Goal: Task Accomplishment & Management: Manage account settings

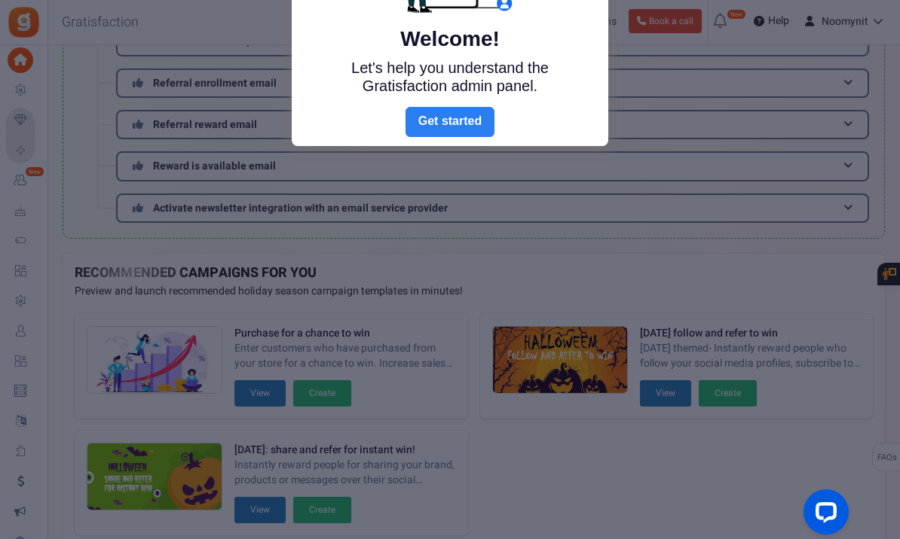
click at [467, 124] on link "Next" at bounding box center [449, 122] width 89 height 30
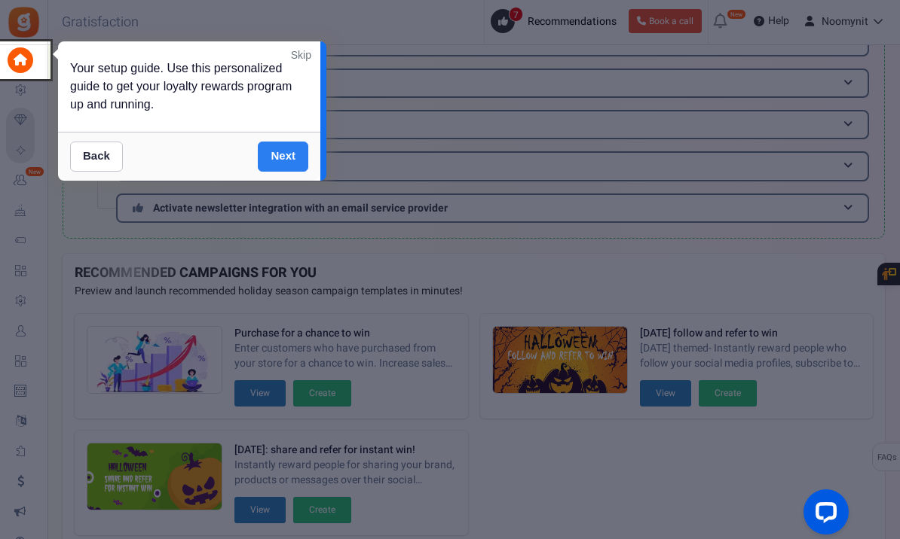
click at [274, 157] on link "Next" at bounding box center [283, 157] width 50 height 30
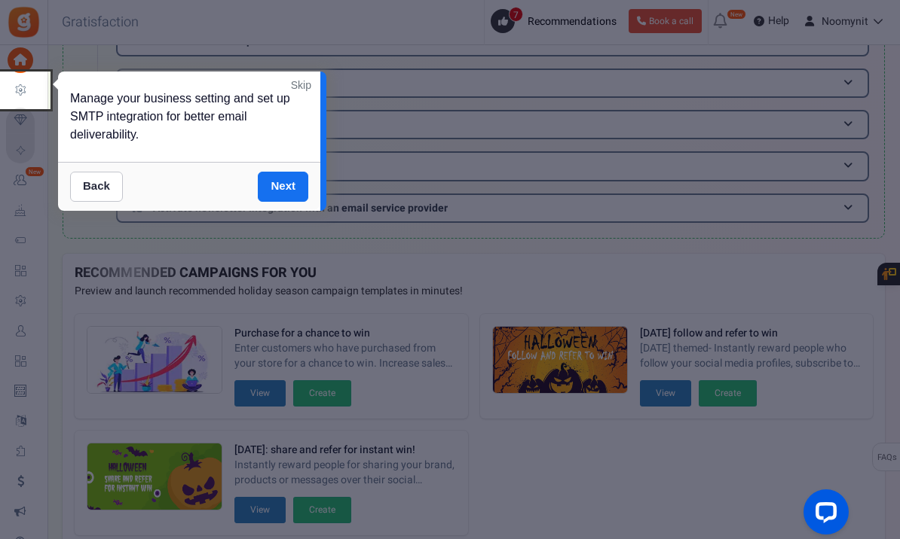
click at [274, 157] on div "Manage your business setting and set up SMTP integration for better email deliv…" at bounding box center [189, 117] width 262 height 90
click at [285, 187] on link "Next" at bounding box center [283, 187] width 50 height 30
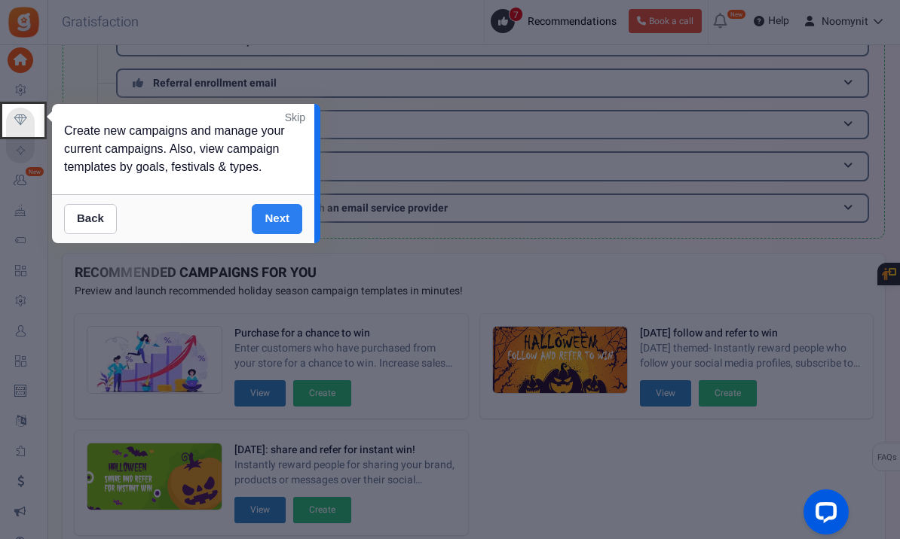
click at [284, 215] on link "Next" at bounding box center [277, 219] width 50 height 30
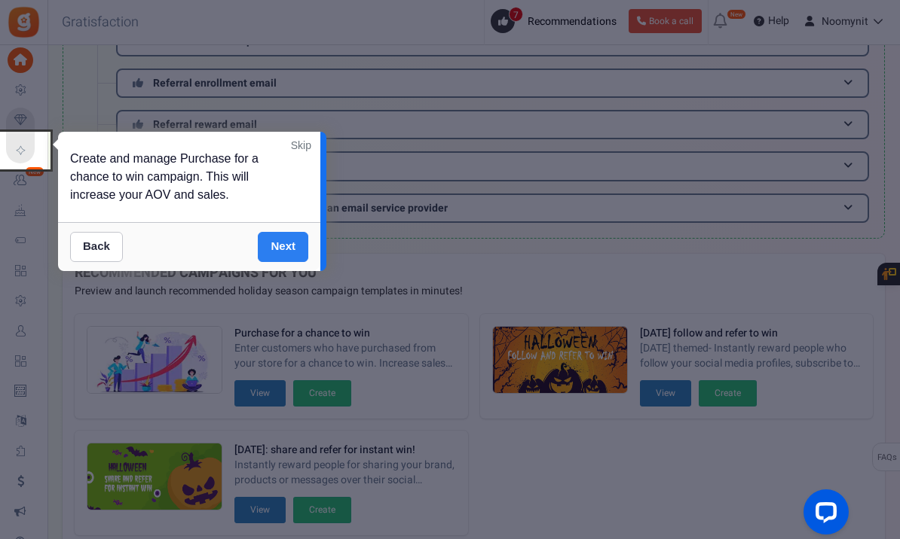
click at [282, 246] on link "Next" at bounding box center [283, 247] width 50 height 30
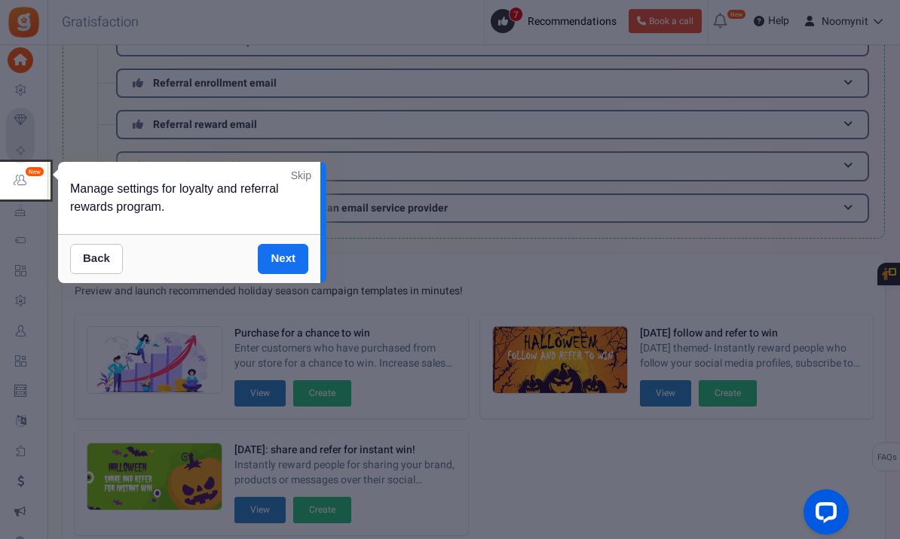
click at [301, 173] on link "Skip" at bounding box center [301, 175] width 20 height 15
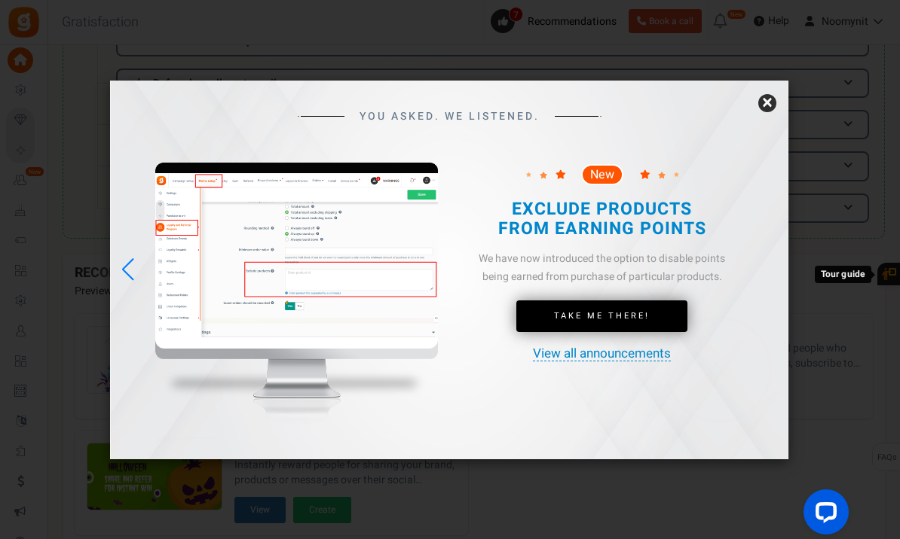
click at [769, 112] on link "×" at bounding box center [767, 103] width 18 height 18
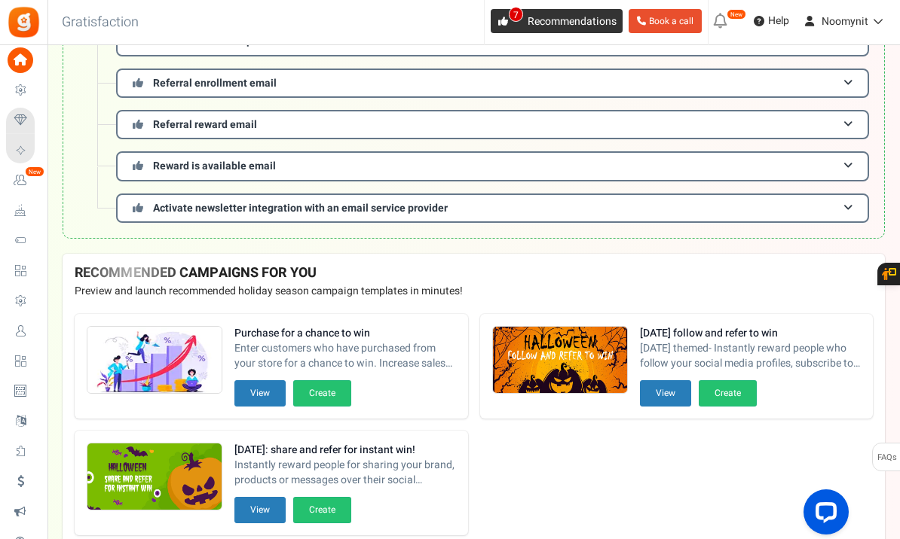
click at [504, 23] on icon at bounding box center [503, 22] width 10 height 10
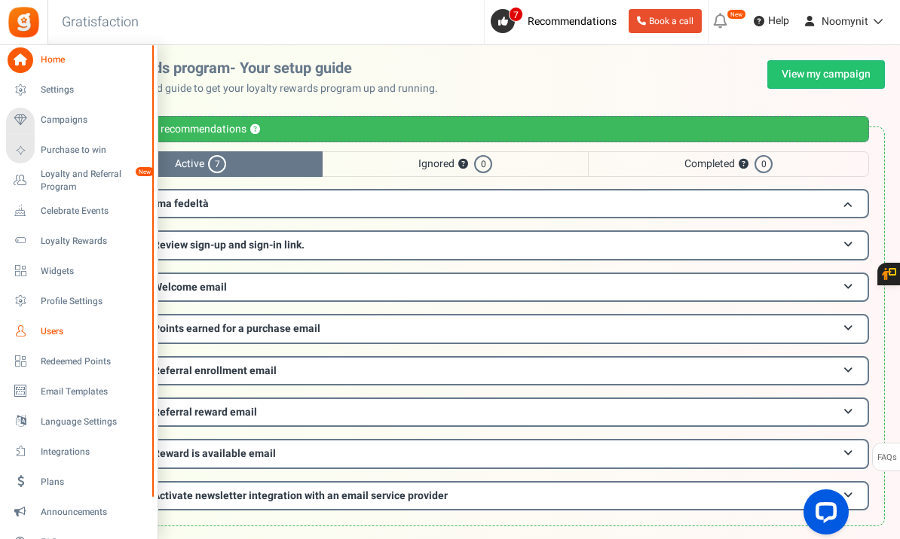
click at [57, 333] on span "Users" at bounding box center [93, 331] width 105 height 13
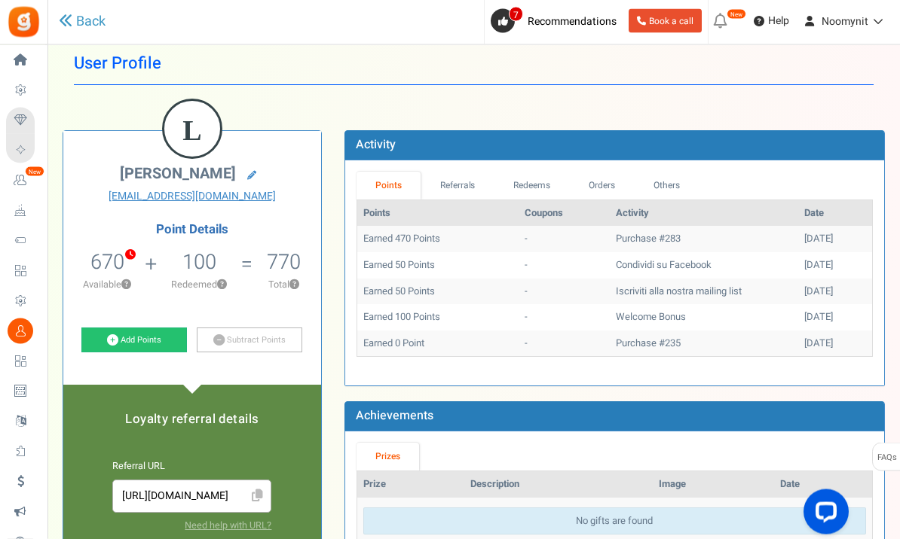
scroll to position [20, 0]
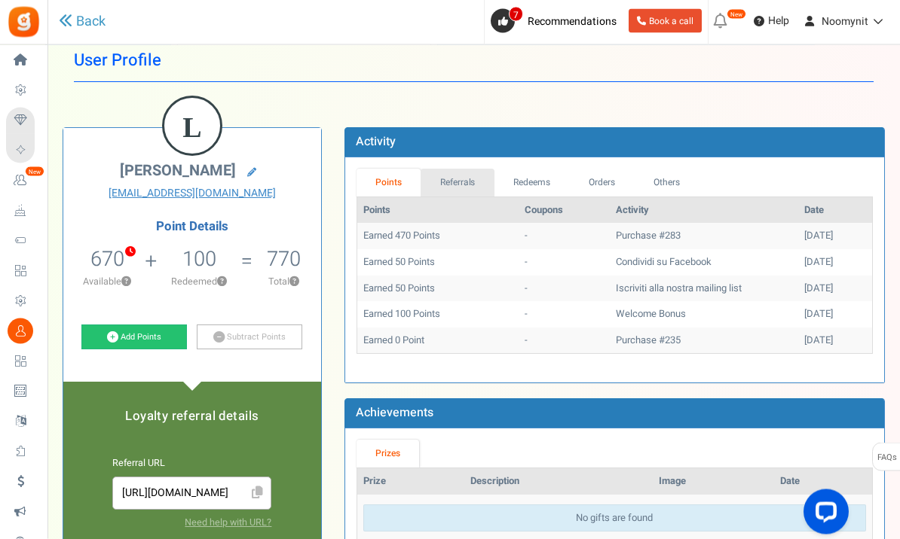
click at [450, 184] on link "Referrals" at bounding box center [457, 184] width 74 height 28
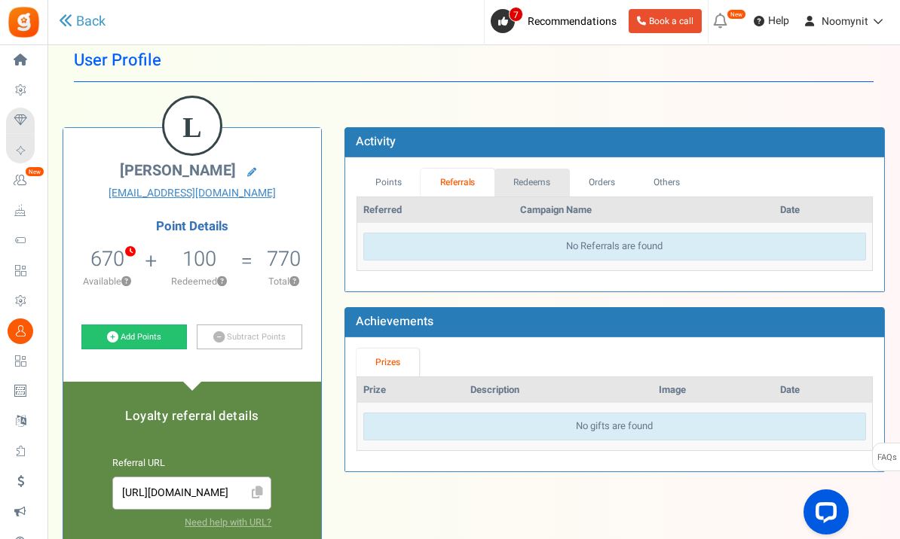
click at [538, 176] on link "Redeems" at bounding box center [531, 183] width 75 height 28
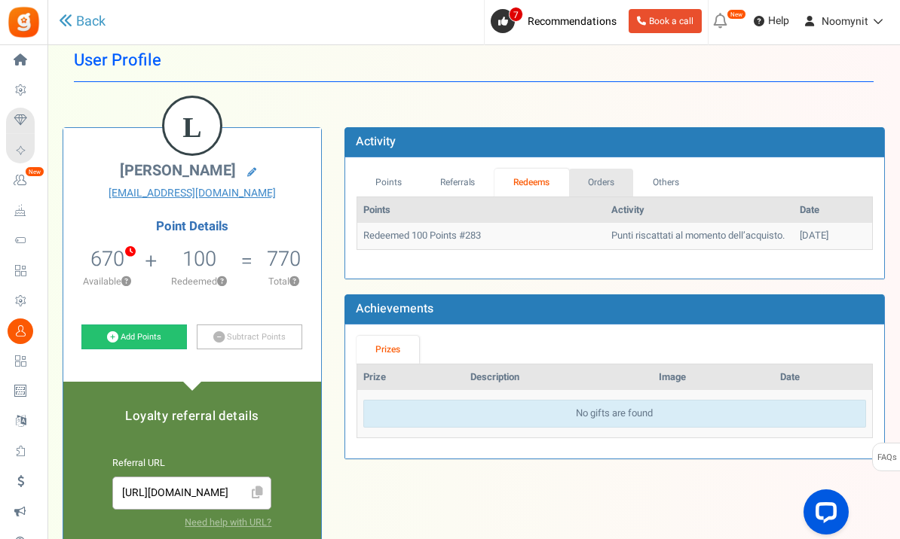
click at [602, 181] on link "Orders" at bounding box center [601, 183] width 65 height 28
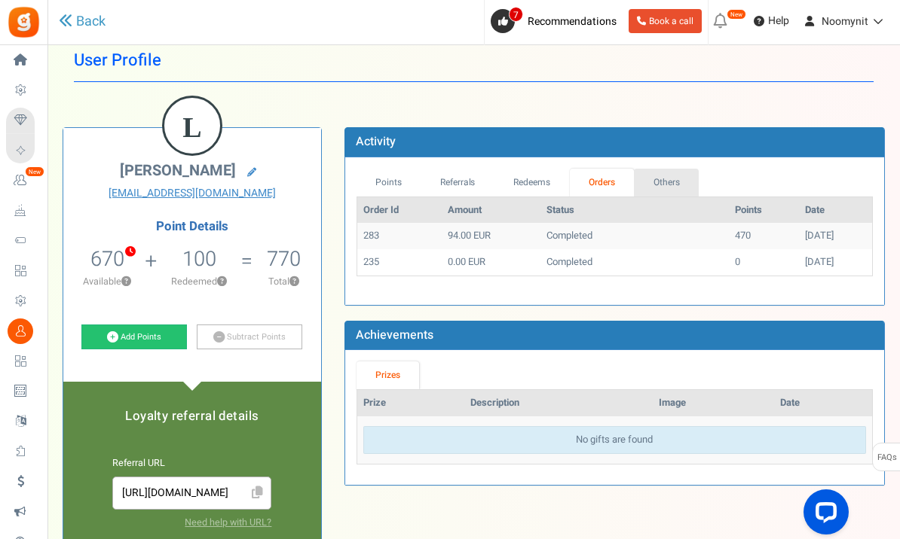
click at [675, 180] on link "Others" at bounding box center [666, 183] width 65 height 28
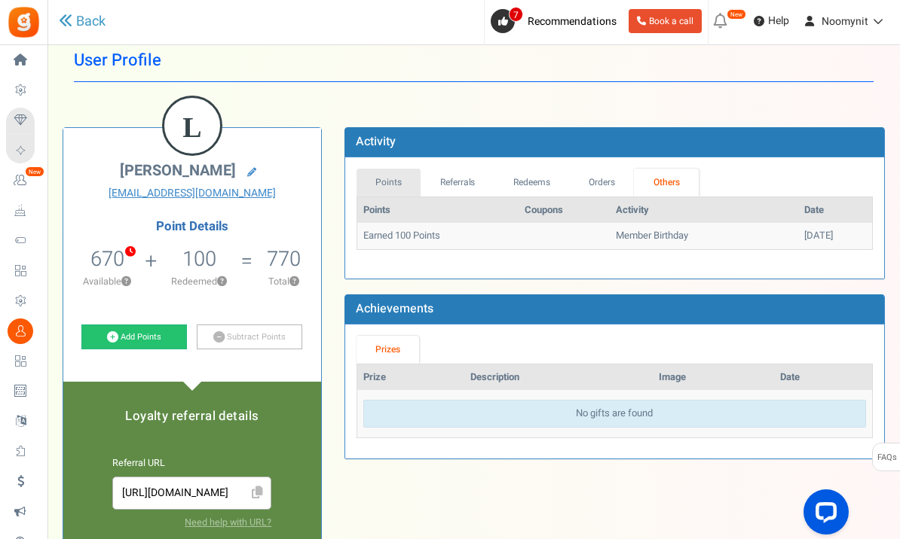
click at [376, 180] on link "Points" at bounding box center [388, 183] width 65 height 28
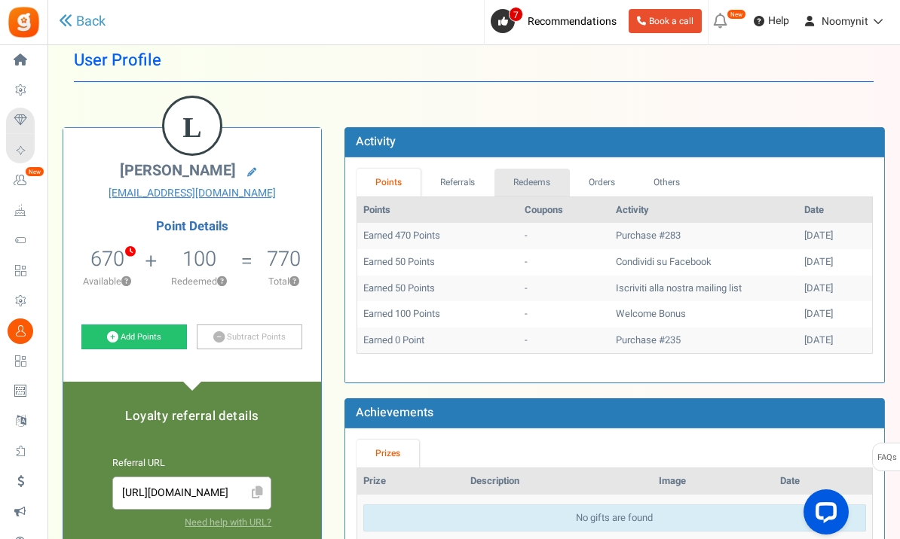
click at [535, 181] on link "Redeems" at bounding box center [531, 183] width 75 height 28
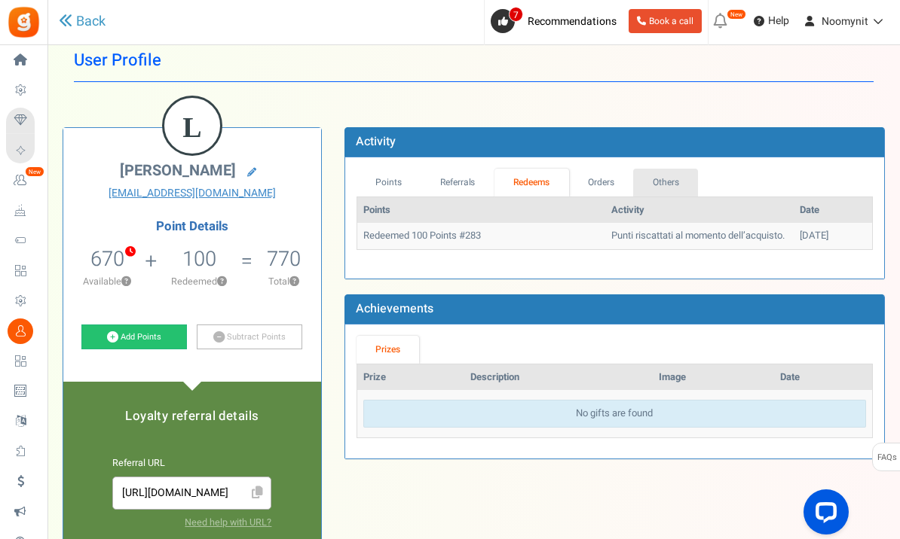
click at [664, 187] on link "Others" at bounding box center [665, 183] width 65 height 28
click at [390, 184] on link "Points" at bounding box center [388, 183] width 65 height 28
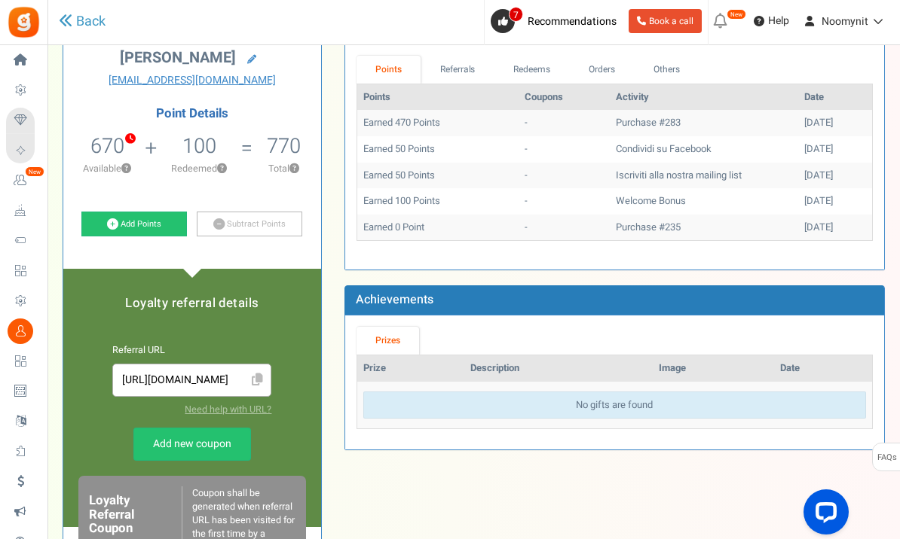
scroll to position [136, 0]
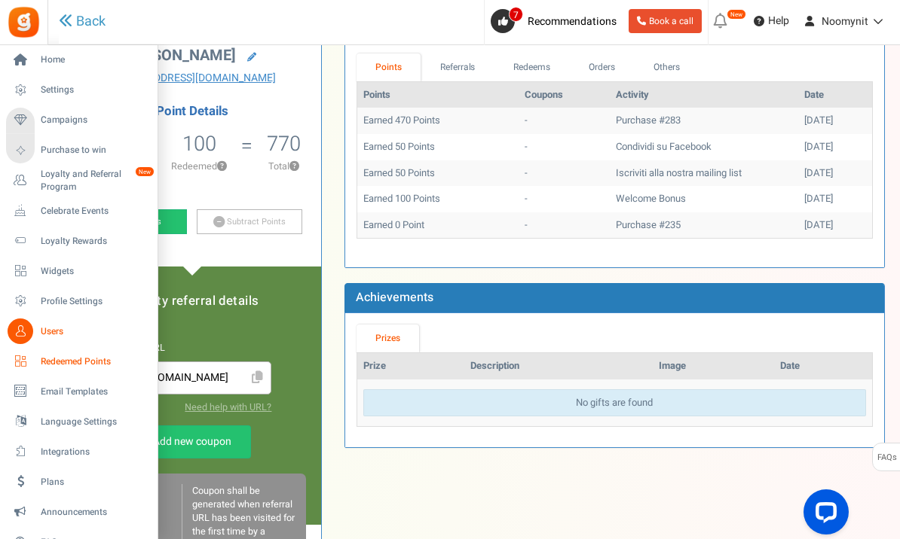
click at [69, 359] on span "Redeemed Points" at bounding box center [93, 362] width 105 height 13
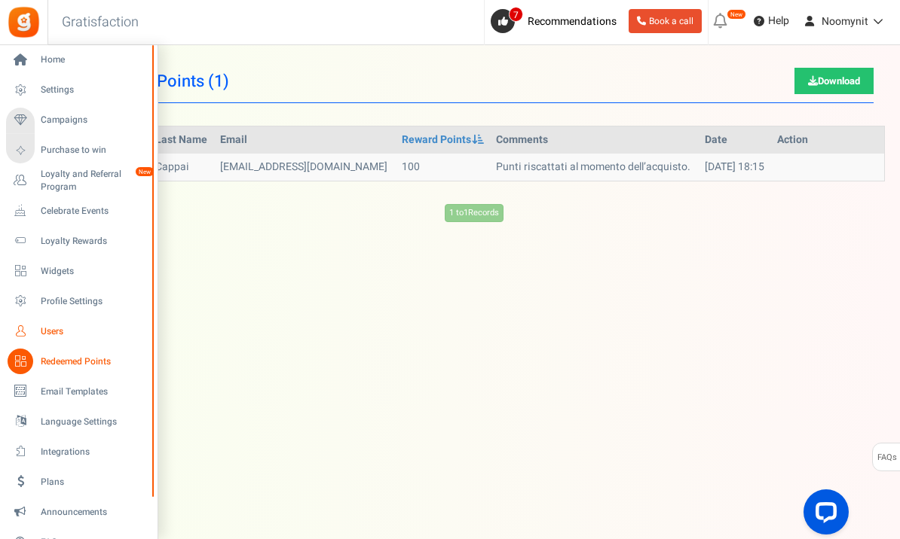
click at [56, 325] on span "Users" at bounding box center [93, 331] width 105 height 13
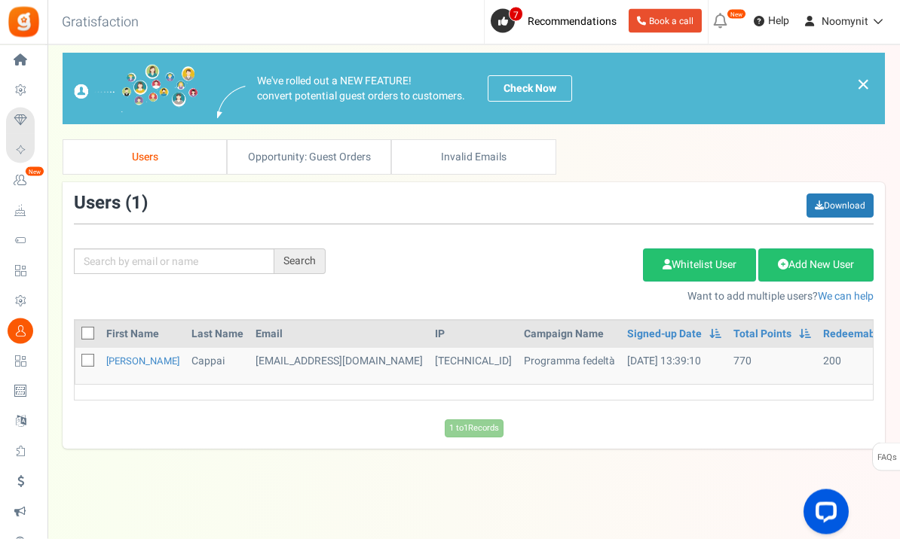
scroll to position [8, 0]
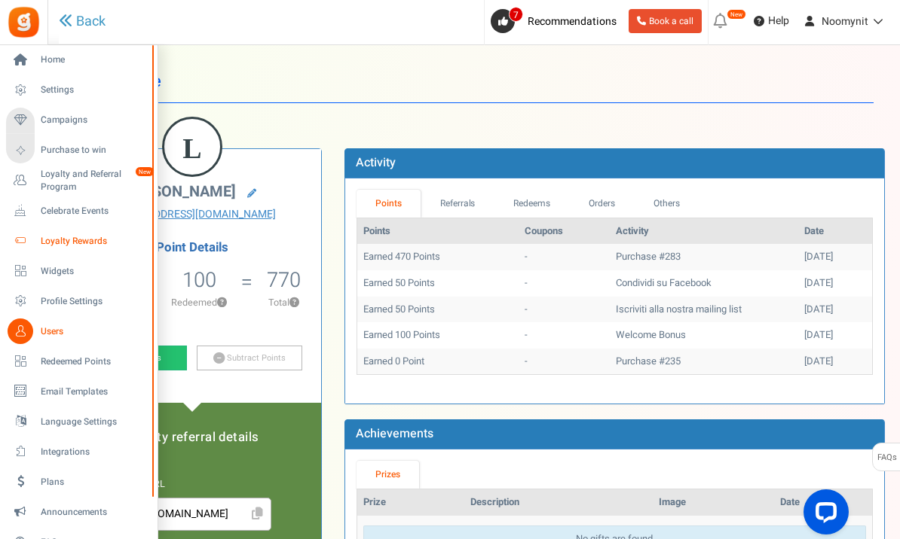
click at [60, 253] on link "Loyalty Rewards" at bounding box center [78, 241] width 145 height 26
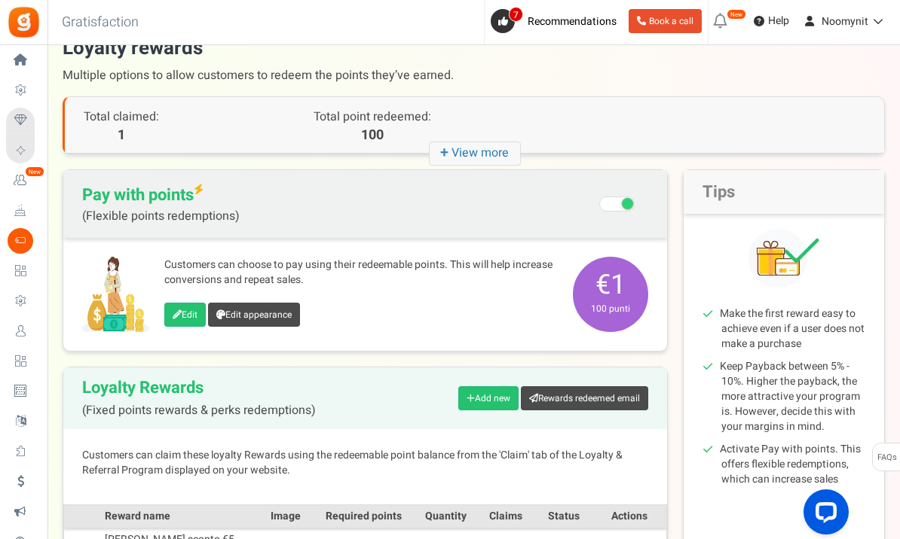
scroll to position [27, 0]
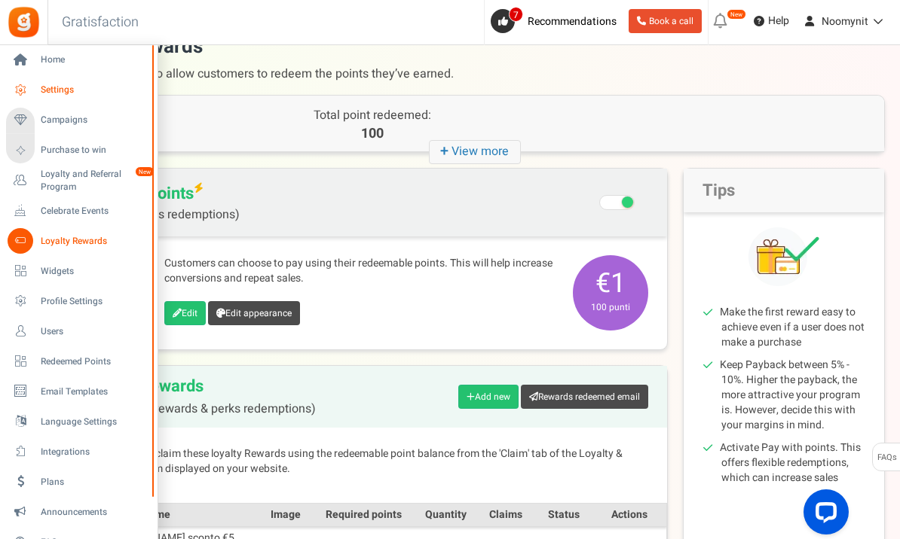
click at [51, 93] on span "Settings" at bounding box center [93, 90] width 105 height 13
